Goal: Task Accomplishment & Management: Use online tool/utility

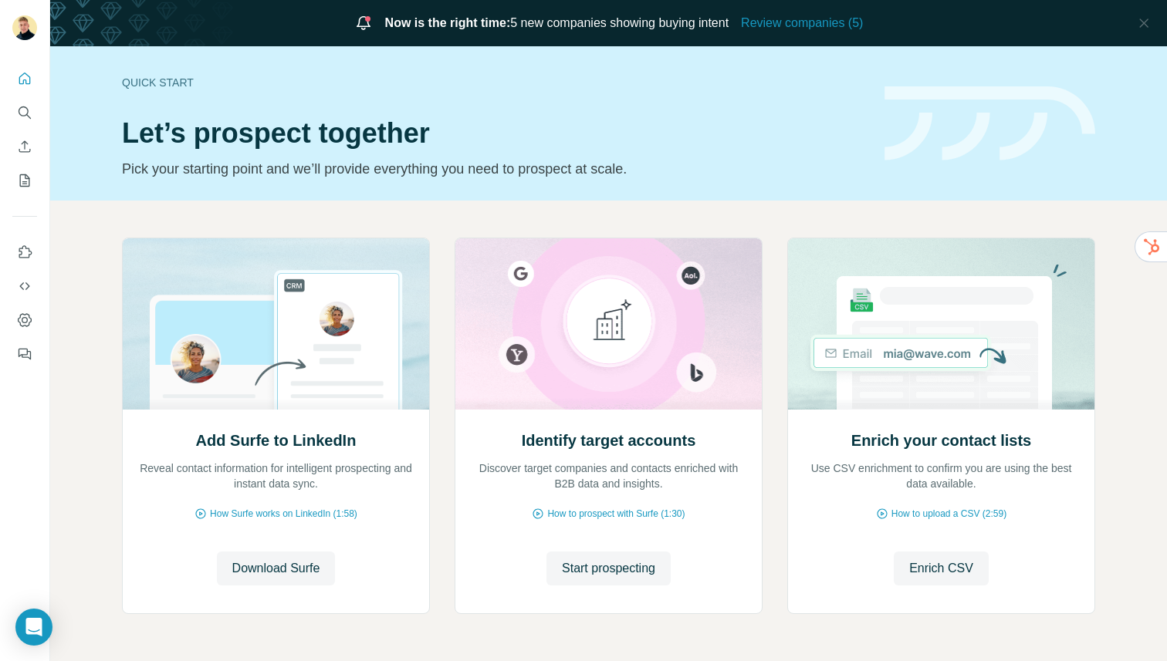
scroll to position [52, 0]
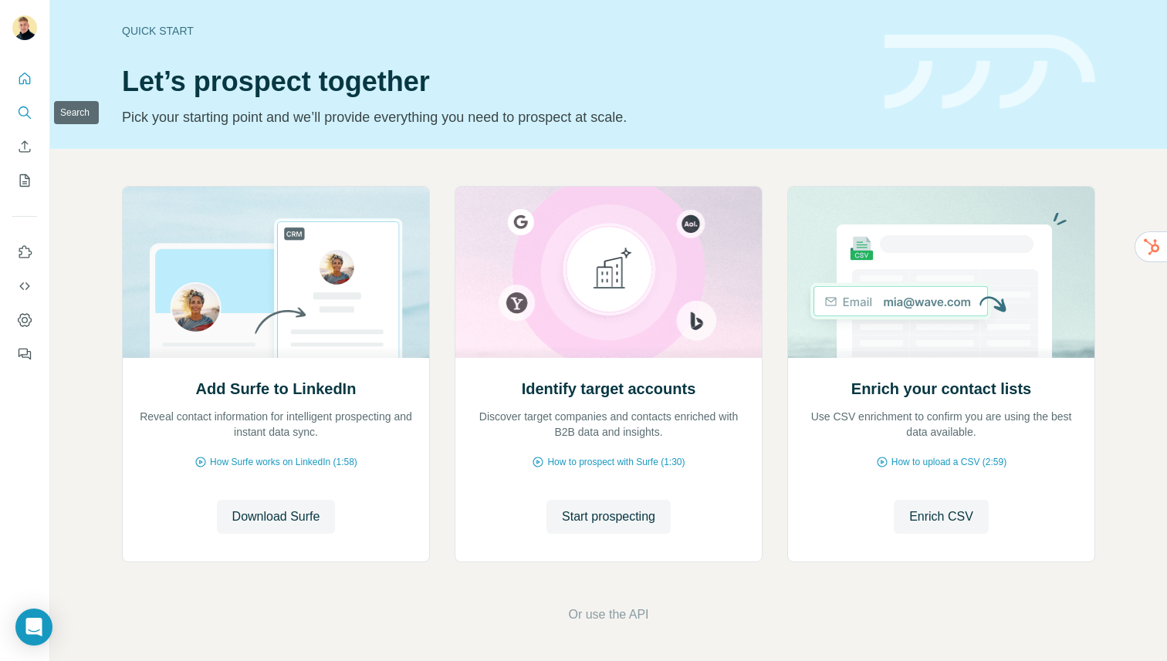
click at [14, 114] on button "Search" at bounding box center [24, 113] width 25 height 28
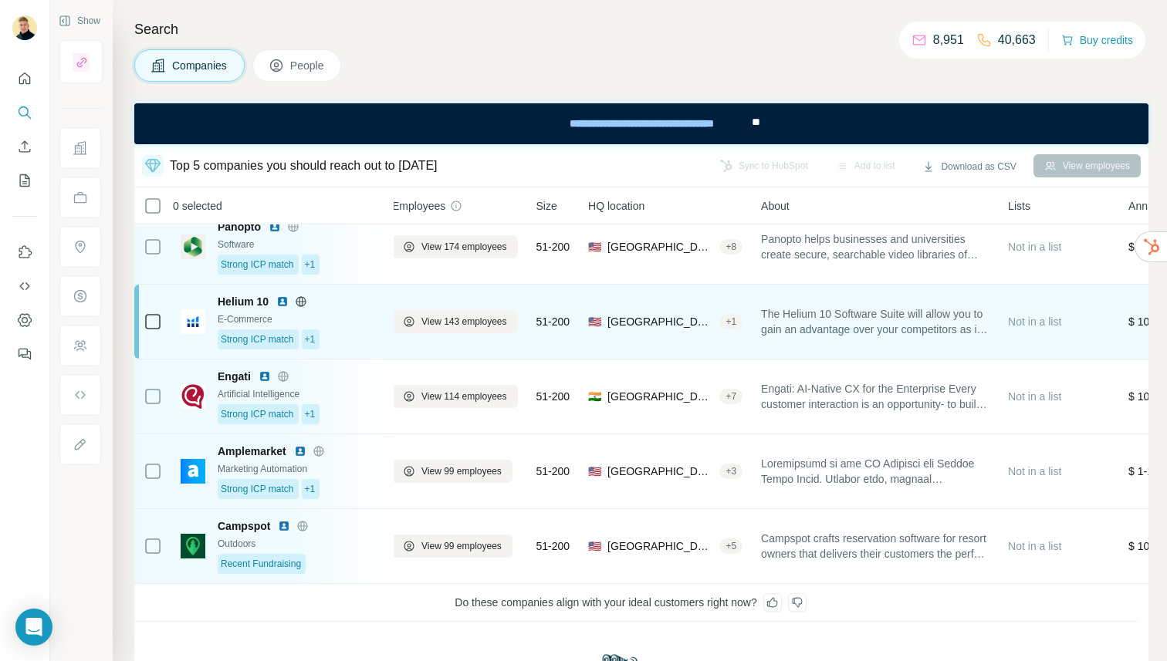
scroll to position [0, 11]
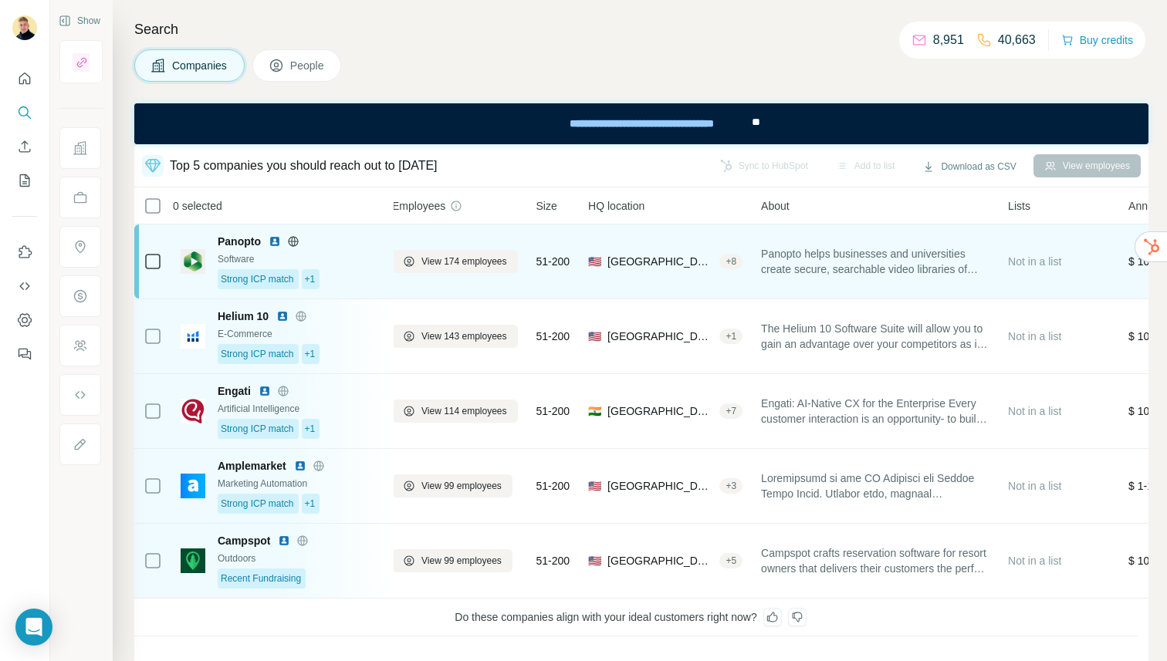
click at [838, 267] on span "Panopto helps businesses and universities create secure, searchable video libra…" at bounding box center [875, 261] width 228 height 31
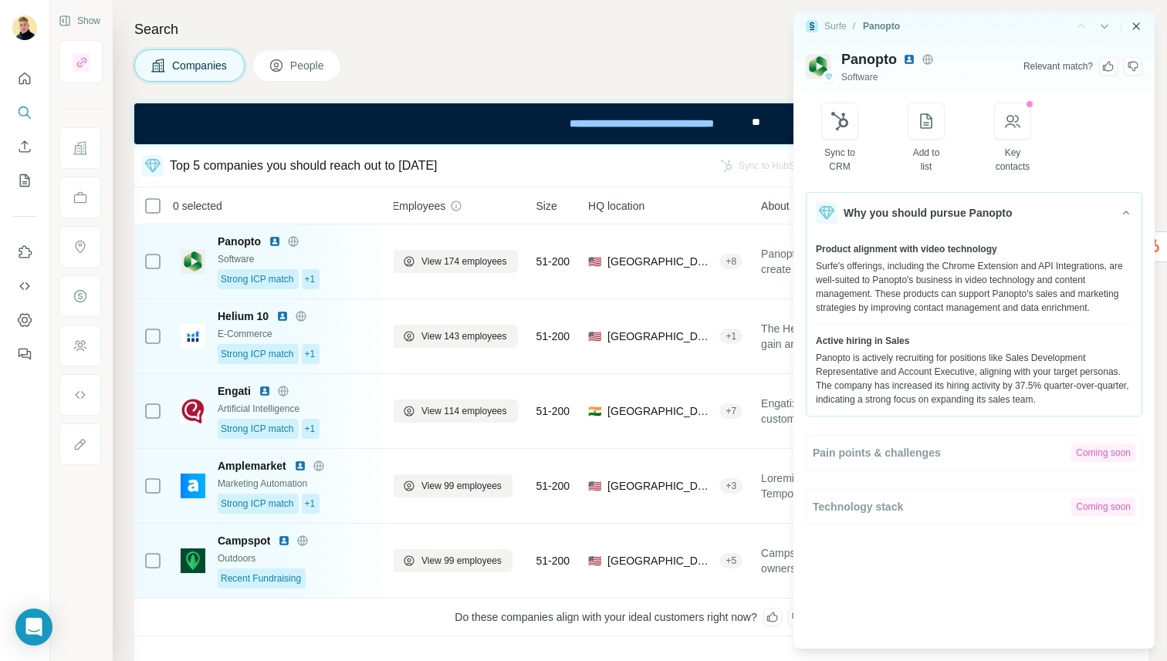
click at [1130, 27] on icon "Close side panel" at bounding box center [1135, 26] width 12 height 12
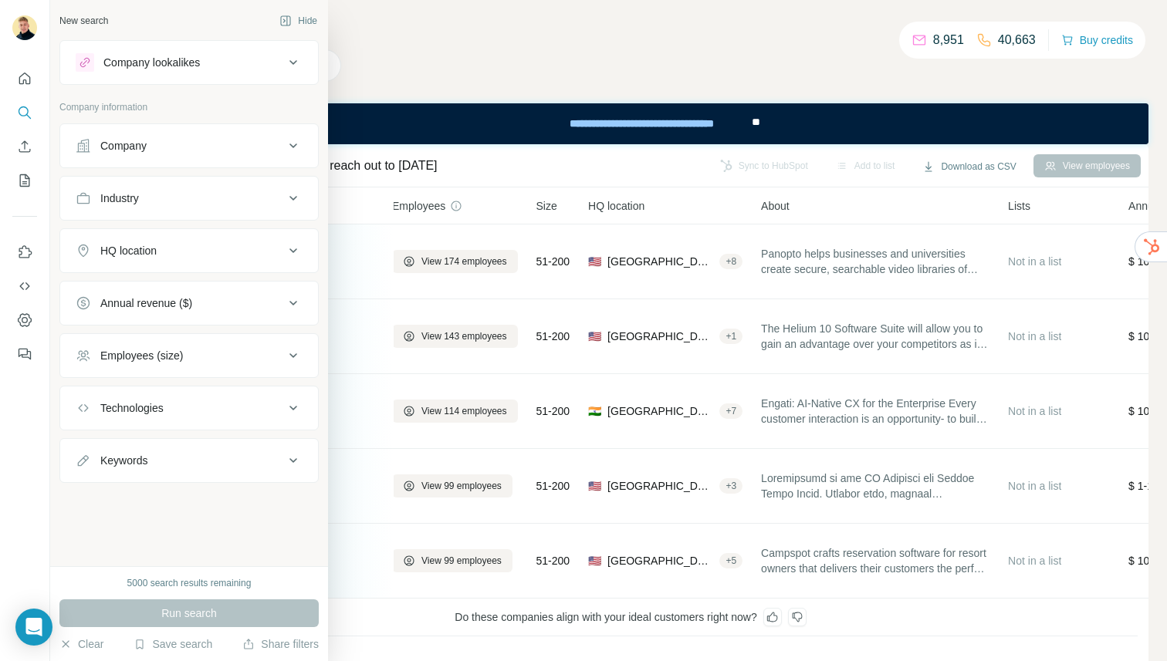
click at [151, 64] on div "Company lookalikes" at bounding box center [151, 62] width 96 height 15
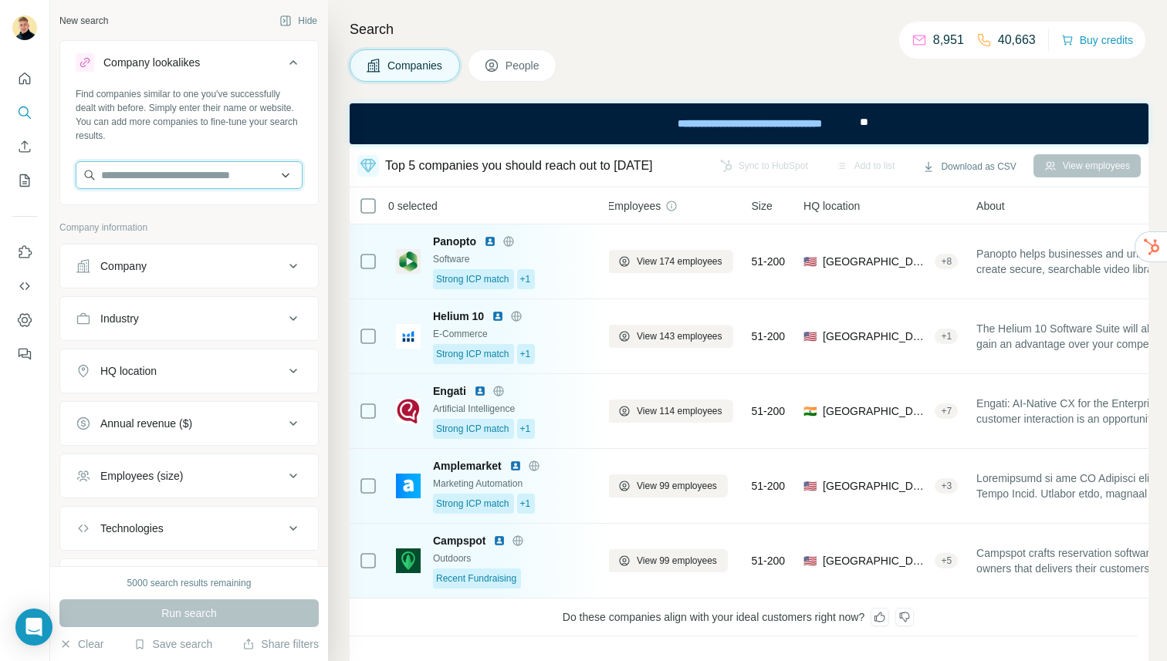
click at [147, 182] on input "text" at bounding box center [189, 175] width 227 height 28
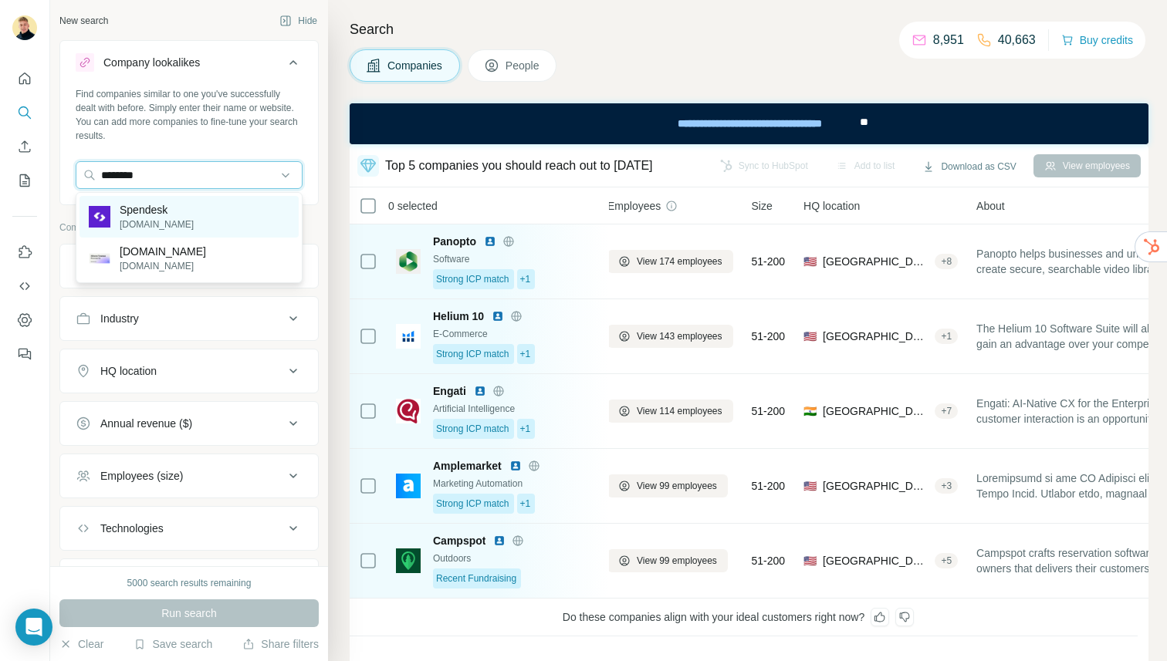
type input "********"
click at [129, 228] on p "[DOMAIN_NAME]" at bounding box center [157, 225] width 74 height 14
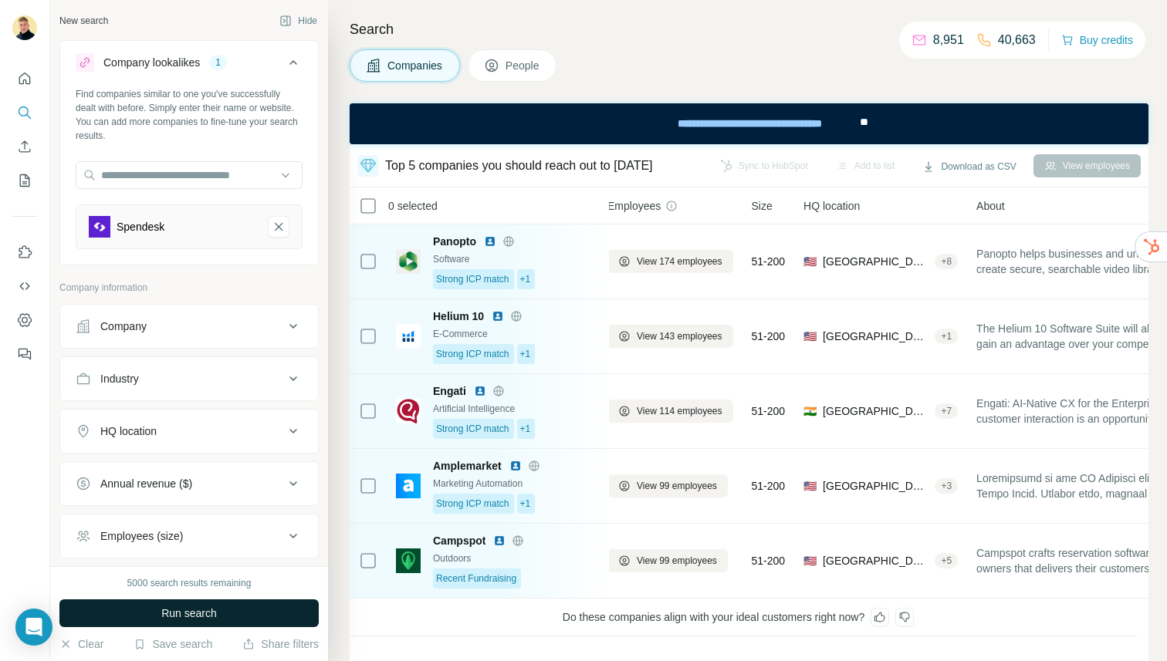
click at [265, 618] on button "Run search" at bounding box center [188, 613] width 259 height 28
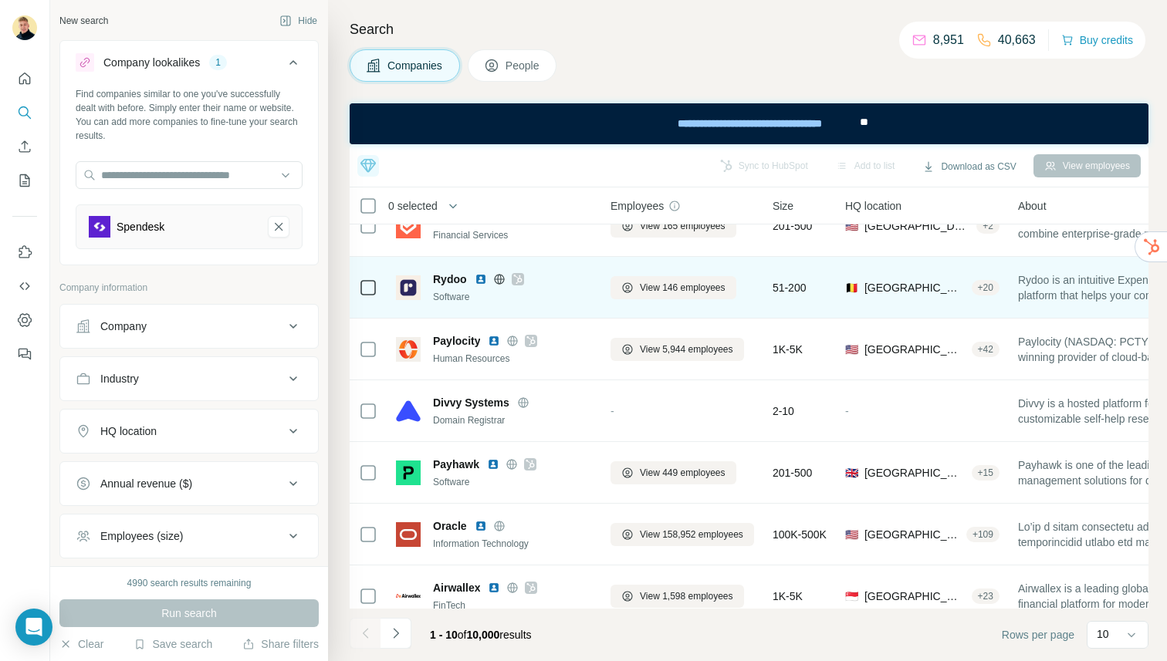
scroll to position [233, 8]
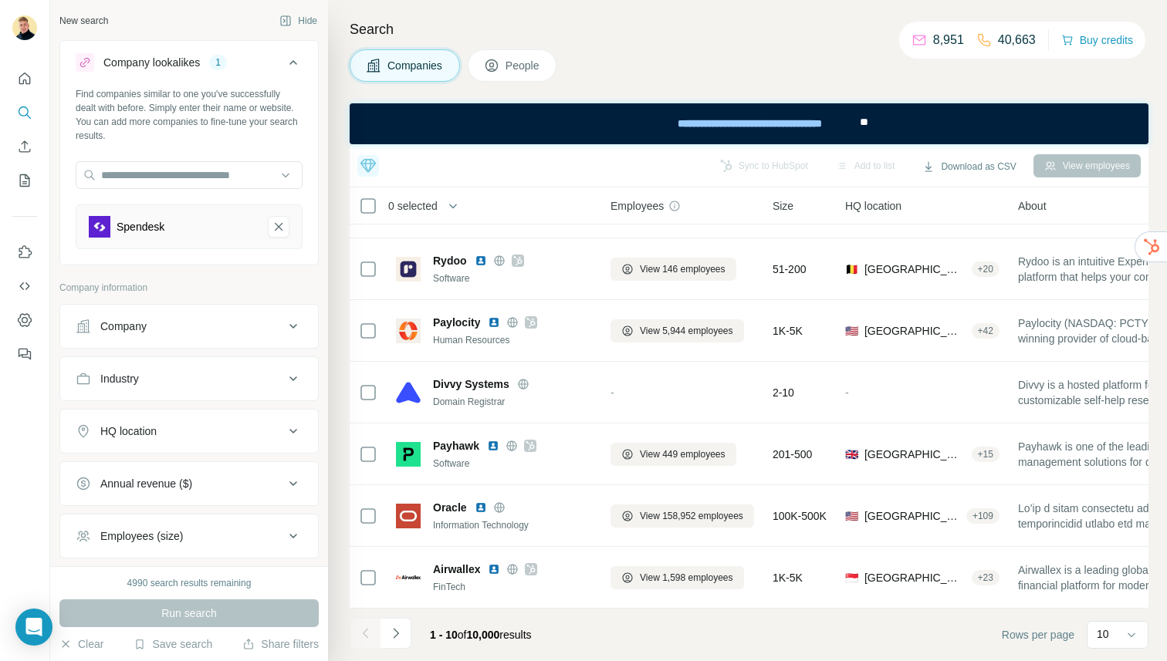
click at [515, 59] on span "People" at bounding box center [522, 65] width 35 height 15
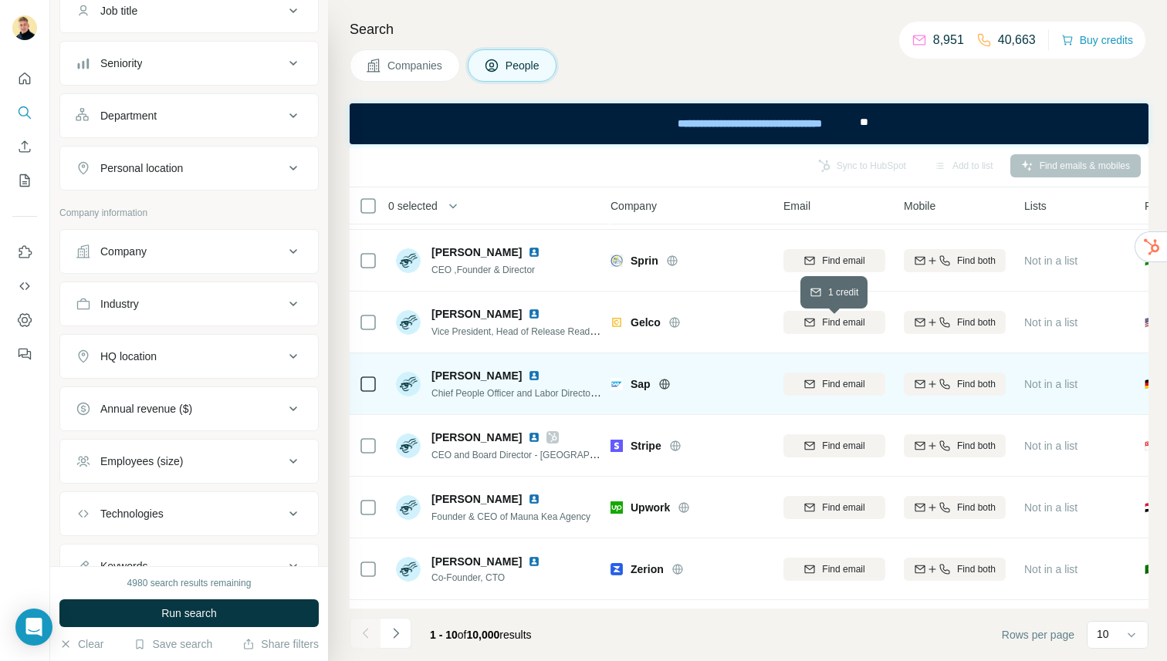
scroll to position [233, 8]
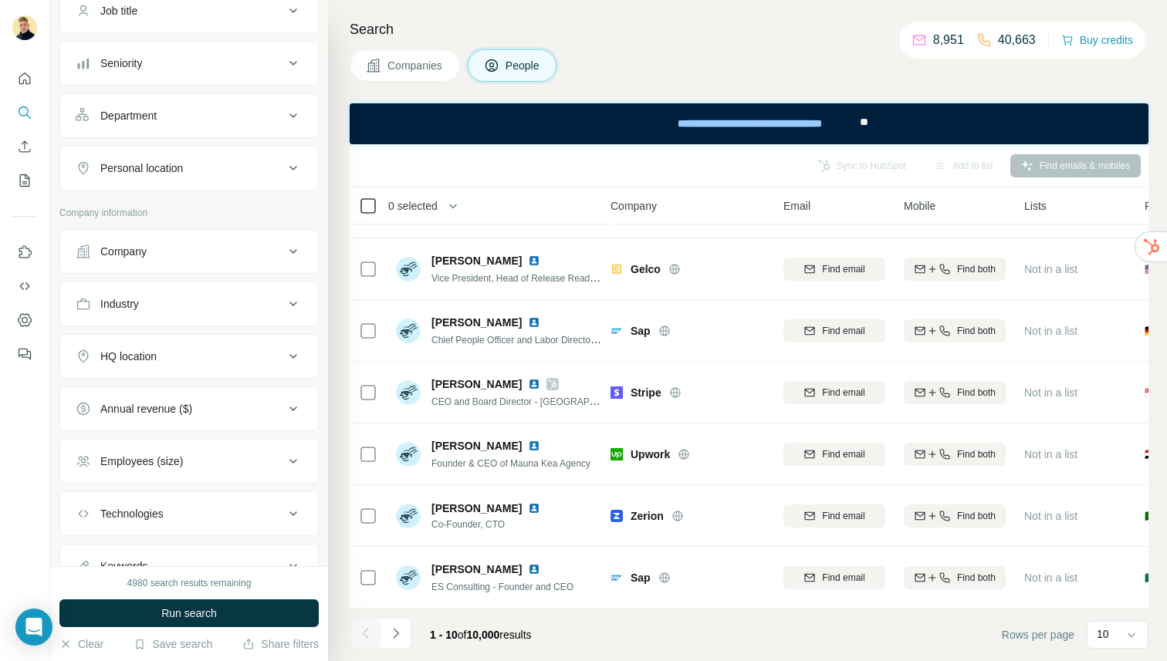
click at [359, 205] on icon at bounding box center [368, 206] width 19 height 19
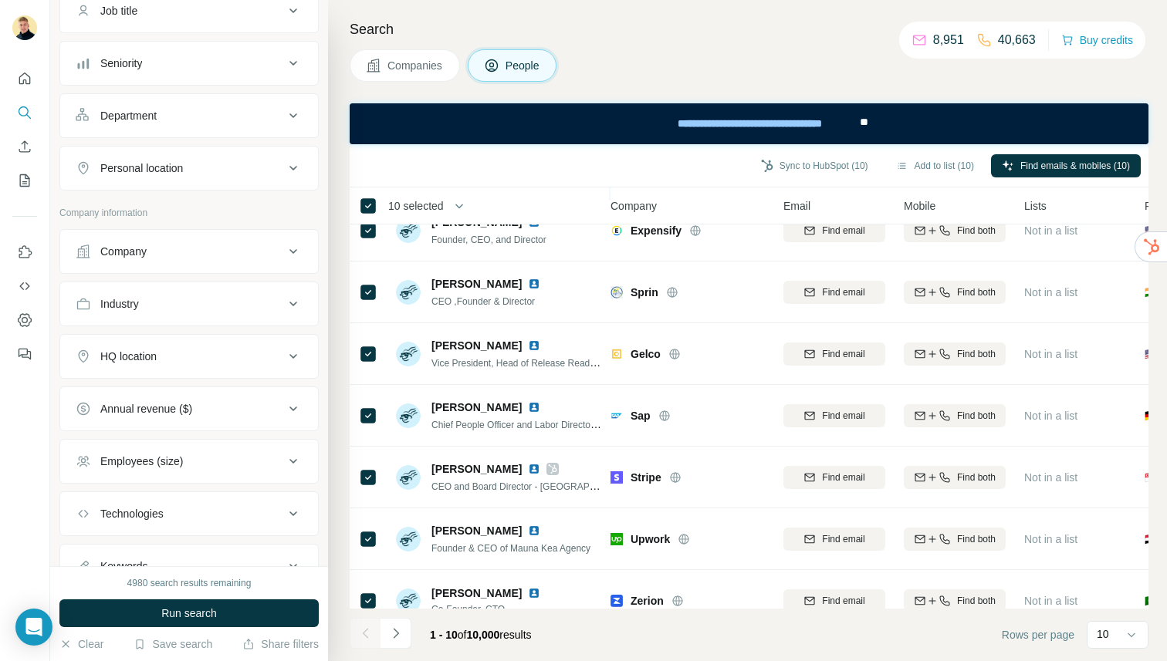
scroll to position [0, 8]
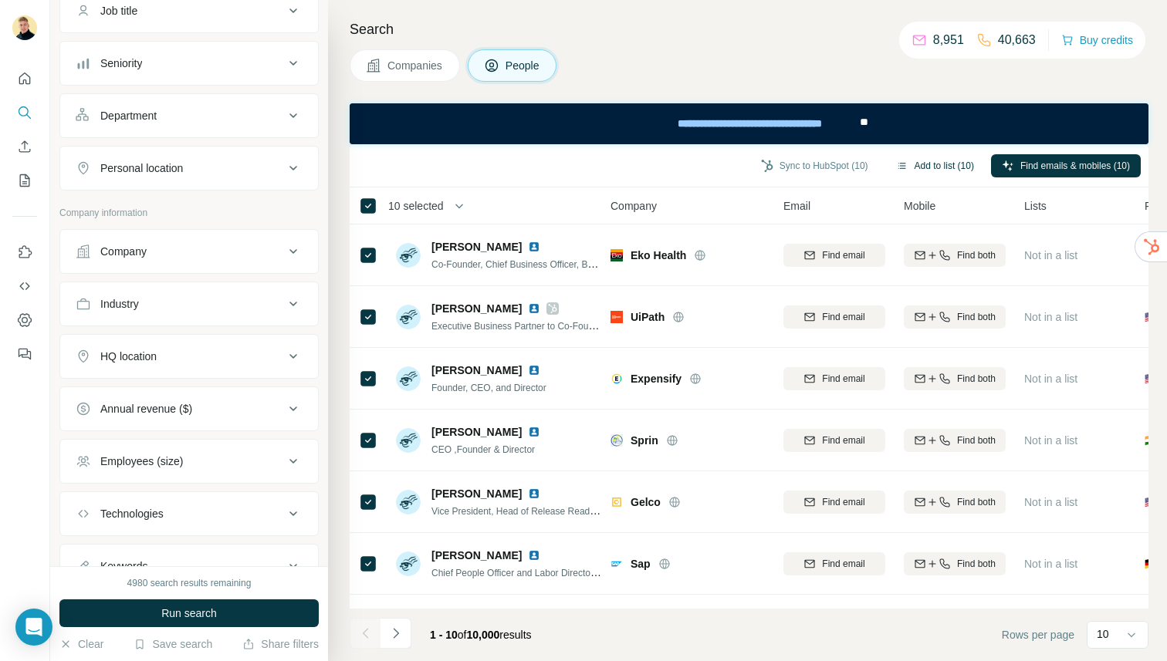
click at [909, 166] on button "Add to list (10)" at bounding box center [935, 165] width 100 height 23
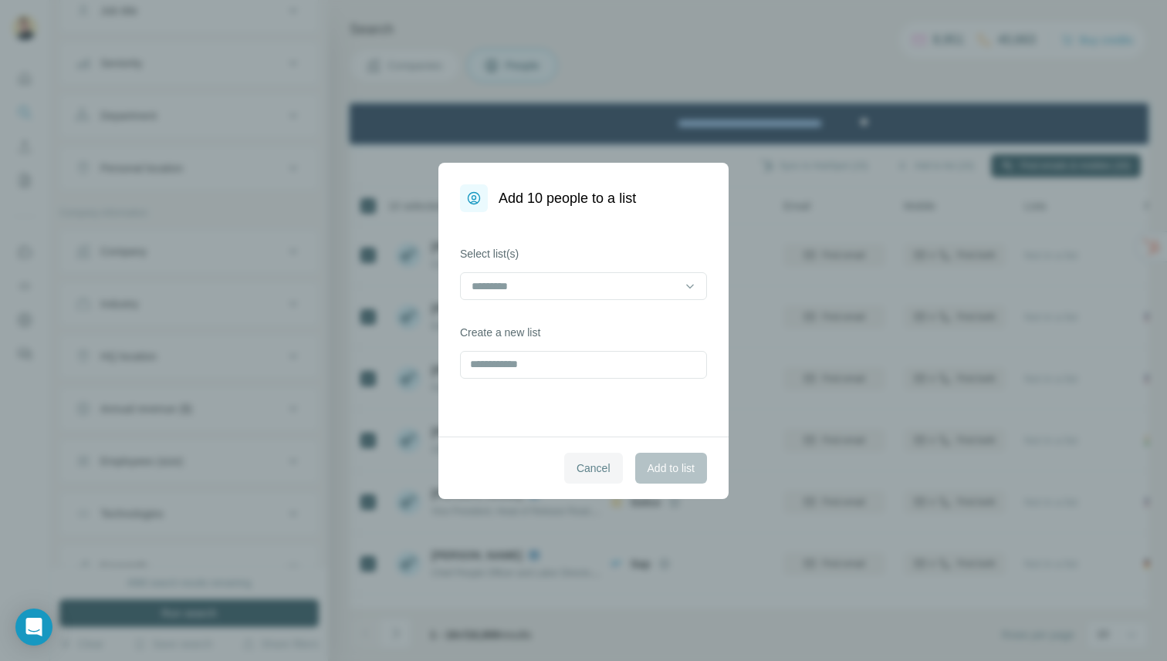
click at [611, 468] on button "Cancel" at bounding box center [593, 468] width 59 height 31
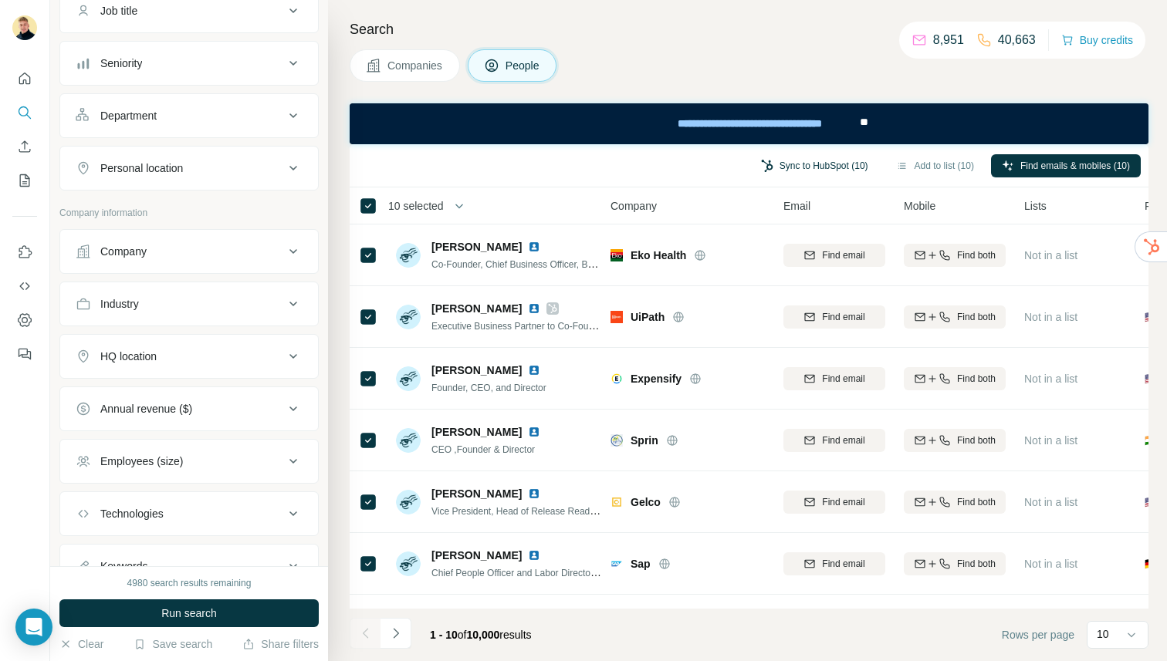
click at [839, 167] on button "Sync to HubSpot (10)" at bounding box center [814, 165] width 129 height 23
